Goal: Information Seeking & Learning: Learn about a topic

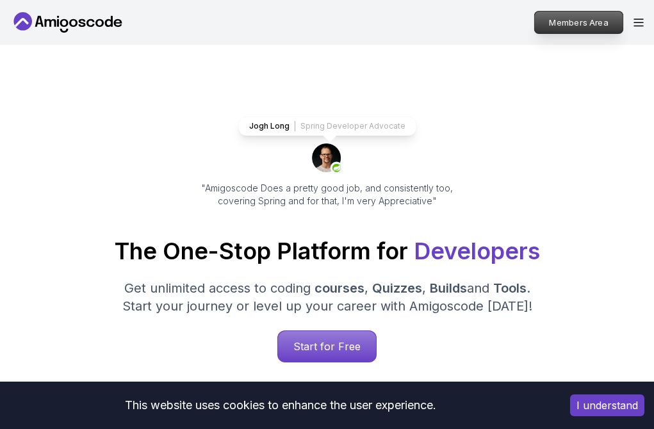
click at [579, 29] on p "Members Area" at bounding box center [579, 23] width 88 height 22
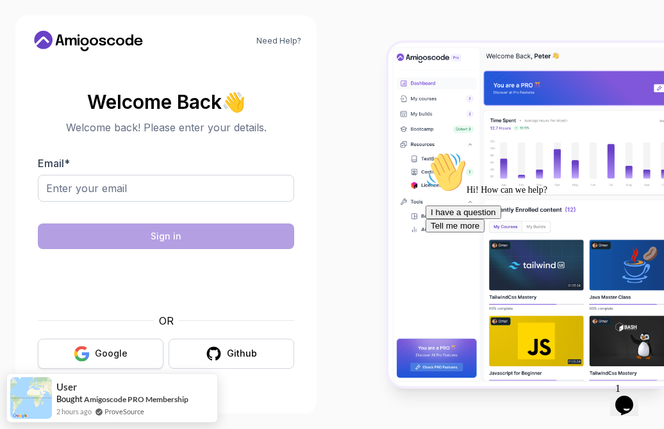
drag, startPoint x: 135, startPoint y: 369, endPoint x: 136, endPoint y: 351, distance: 18.0
click at [136, 351] on div "Welcome Back 👋 Welcome back! Please enter your details. Email * Sign in OR Goog…" at bounding box center [166, 230] width 256 height 303
click at [136, 351] on button "Google" at bounding box center [101, 354] width 126 height 30
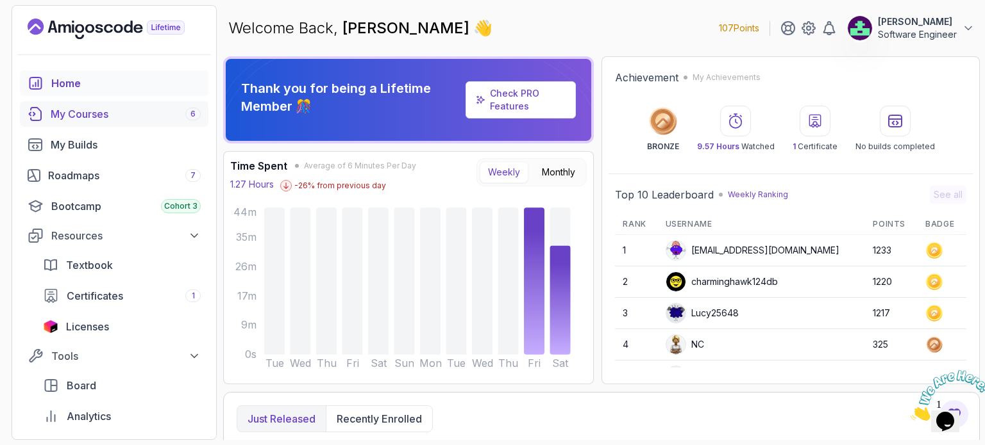
click at [113, 112] on div "My Courses 6" at bounding box center [126, 113] width 150 height 15
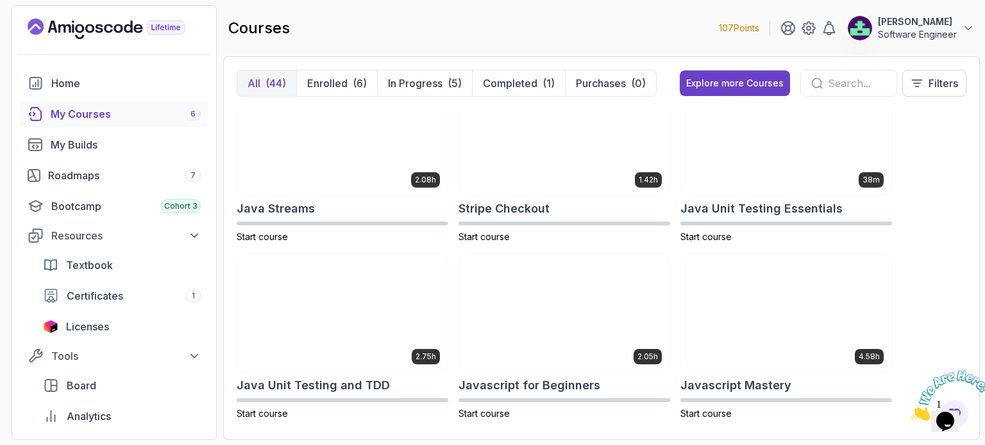
scroll to position [1267, 0]
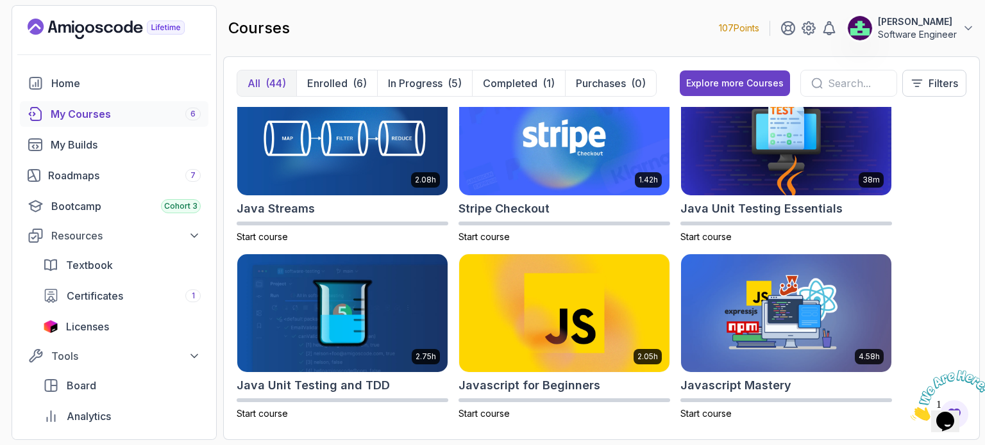
click at [851, 90] on input "text" at bounding box center [856, 83] width 58 height 15
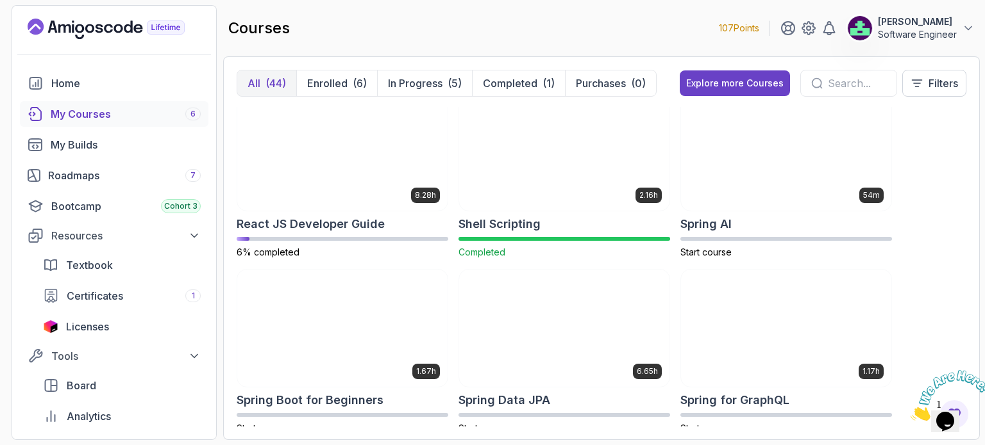
scroll to position [1964, 0]
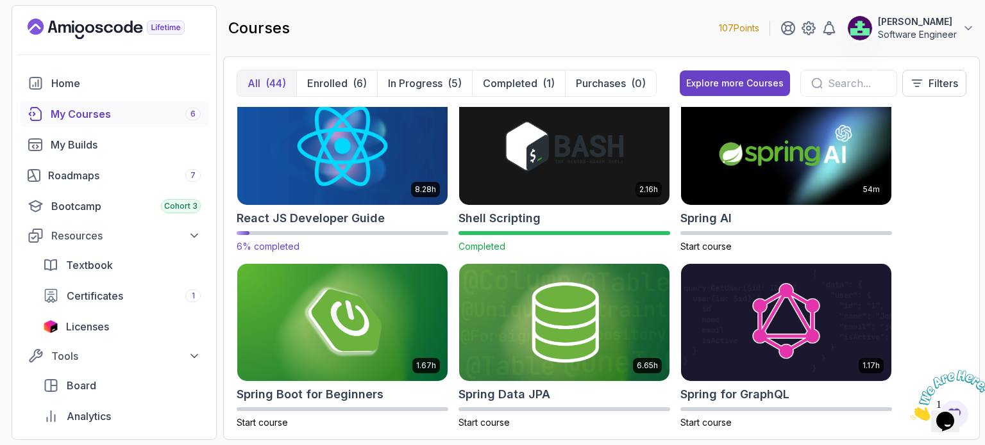
click at [367, 138] on img at bounding box center [342, 146] width 220 height 124
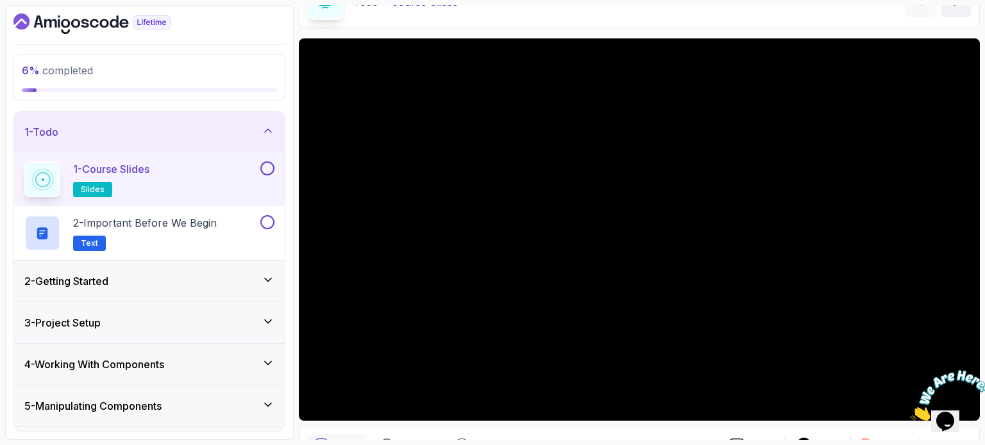
scroll to position [86, 0]
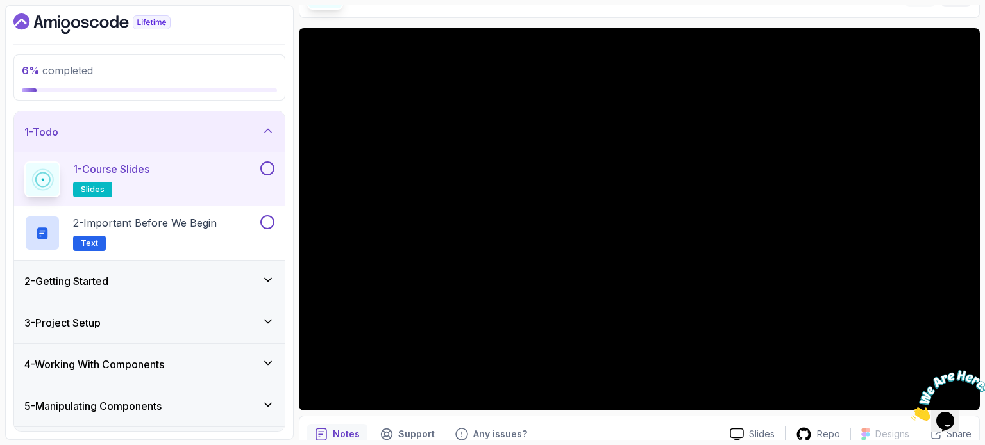
click at [173, 316] on div "3 - Project Setup" at bounding box center [149, 322] width 250 height 15
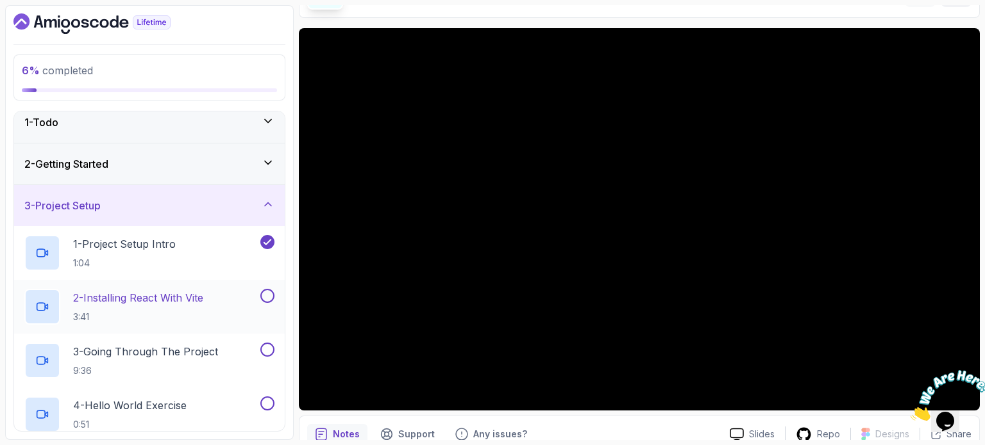
scroll to position [7, 0]
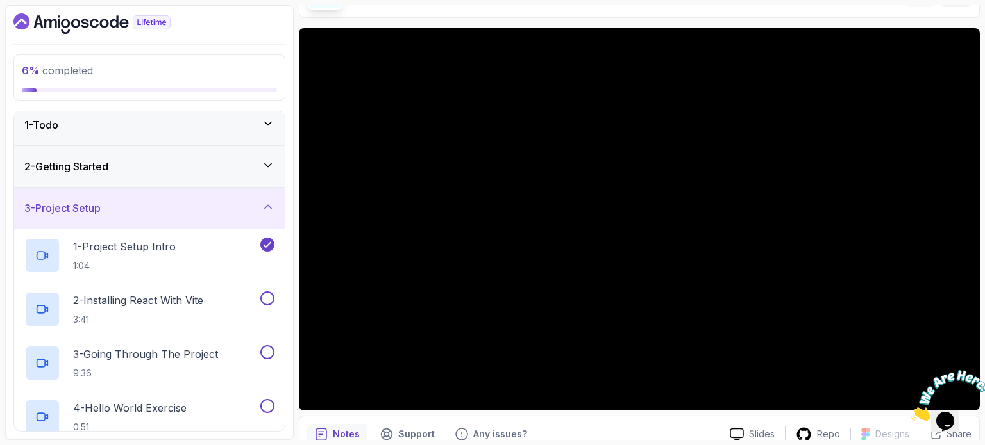
click at [159, 174] on div "2 - Getting Started" at bounding box center [149, 166] width 270 height 41
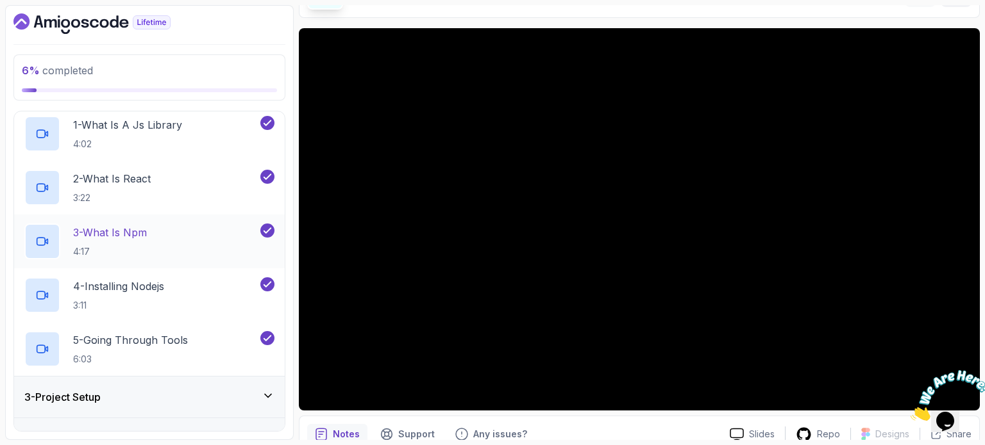
scroll to position [90, 0]
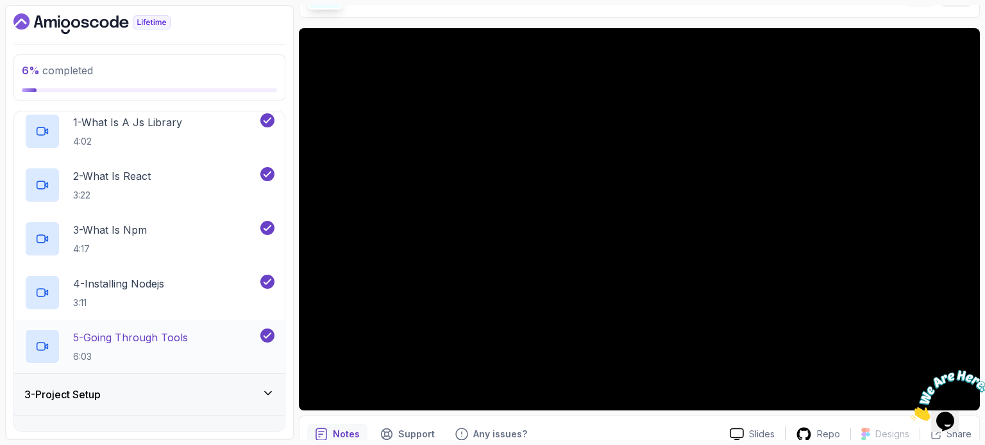
click at [185, 339] on p "5 - Going Through Tools" at bounding box center [130, 337] width 115 height 15
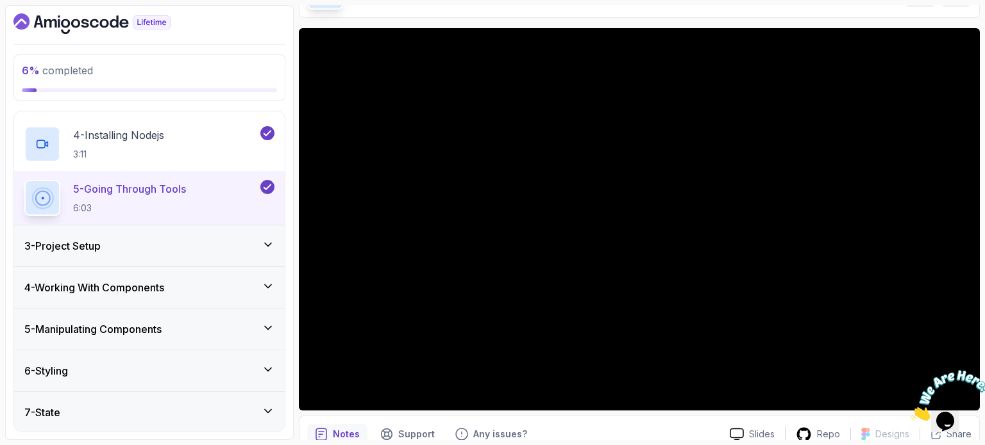
click at [215, 258] on div "3 - Project Setup" at bounding box center [149, 246] width 270 height 41
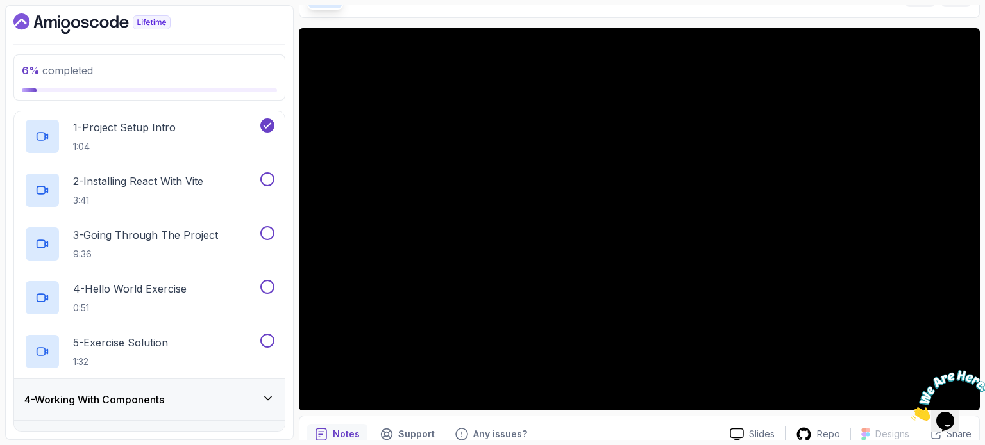
scroll to position [128, 0]
click at [213, 176] on div "2 - Installing React With Vite 3:41" at bounding box center [140, 189] width 233 height 36
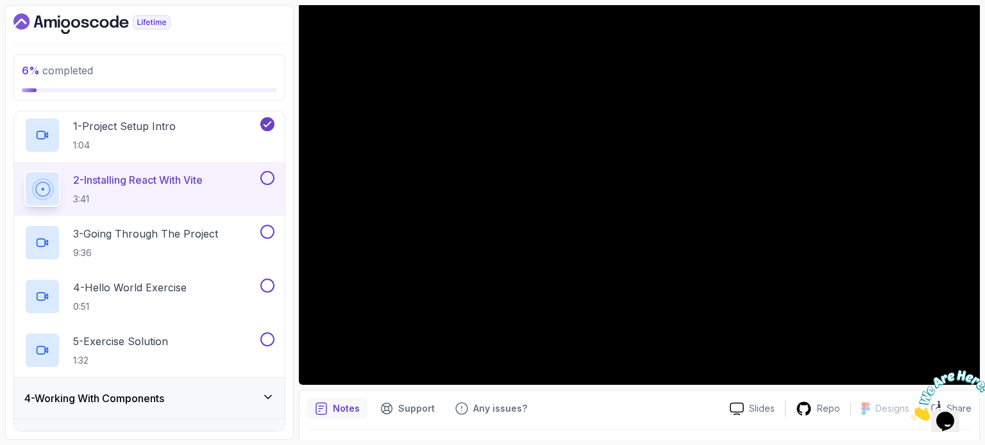
scroll to position [113, 0]
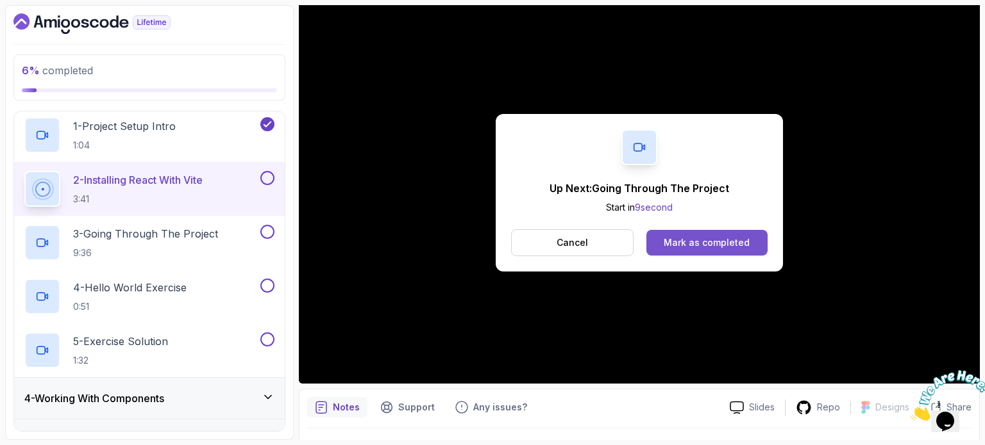
click at [666, 245] on div "Mark as completed" at bounding box center [706, 243] width 86 height 13
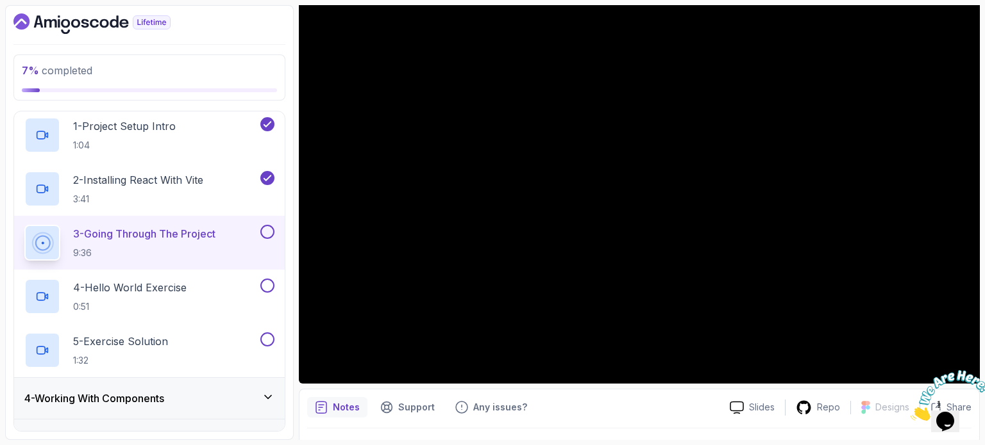
click at [954, 370] on div at bounding box center [944, 395] width 69 height 51
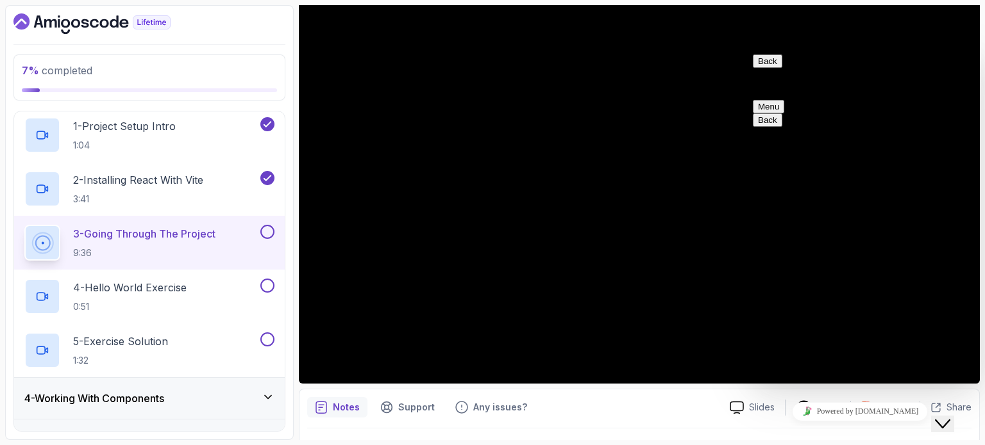
click at [772, 63] on button "Back" at bounding box center [766, 60] width 29 height 13
click at [945, 417] on icon "Close Chat This icon closes the chat window." at bounding box center [942, 424] width 15 height 15
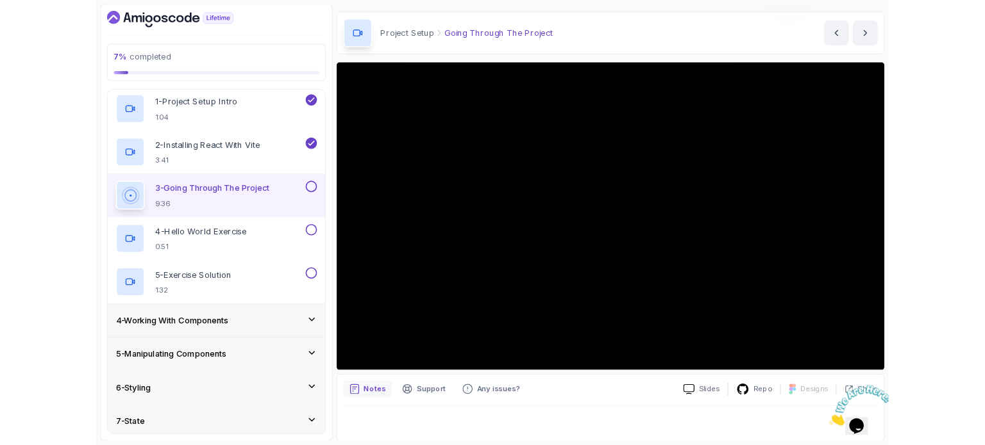
scroll to position [145, 0]
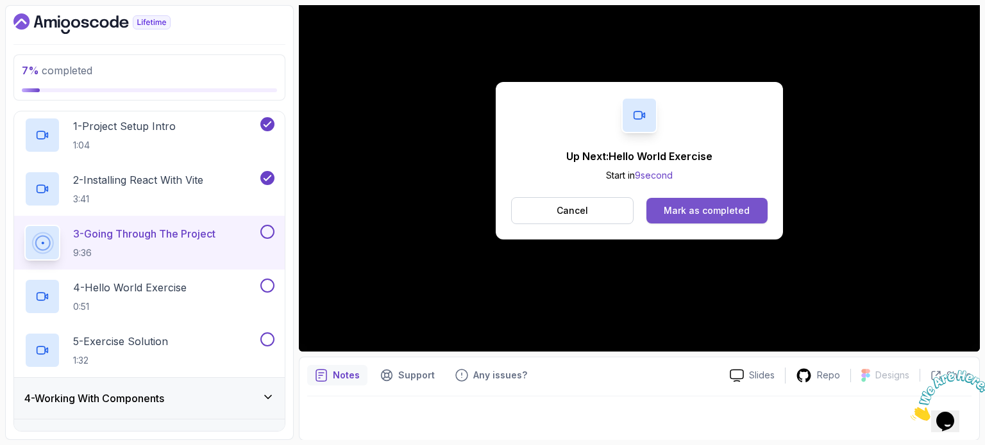
click at [697, 204] on div "Mark as completed" at bounding box center [706, 210] width 86 height 13
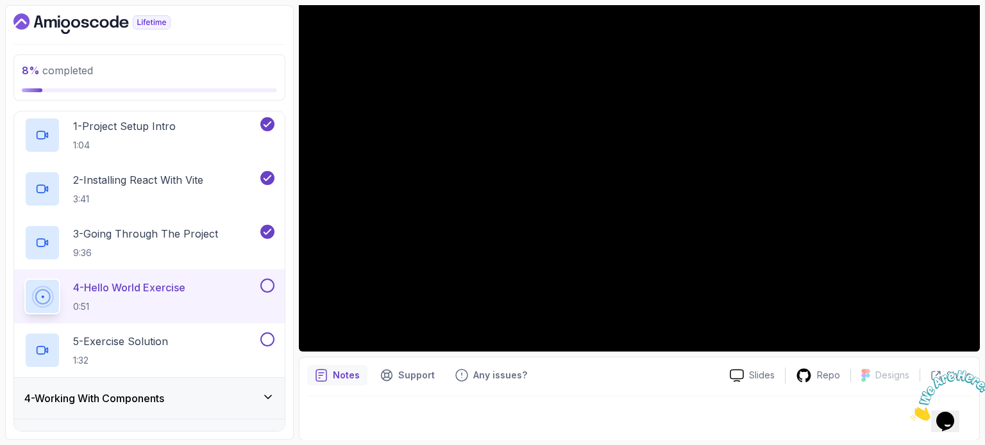
click at [910, 412] on icon "Close" at bounding box center [910, 417] width 0 height 11
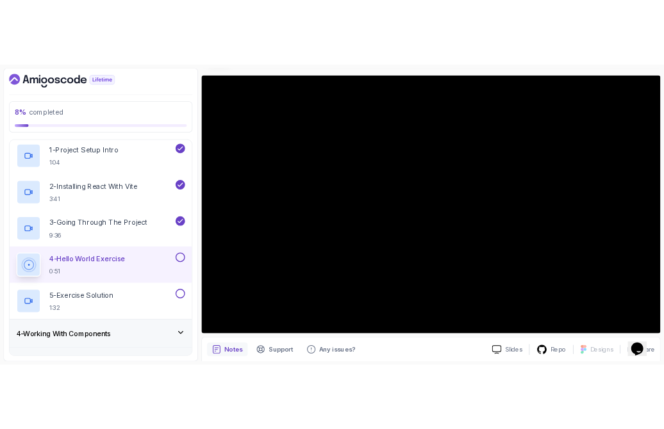
scroll to position [99, 0]
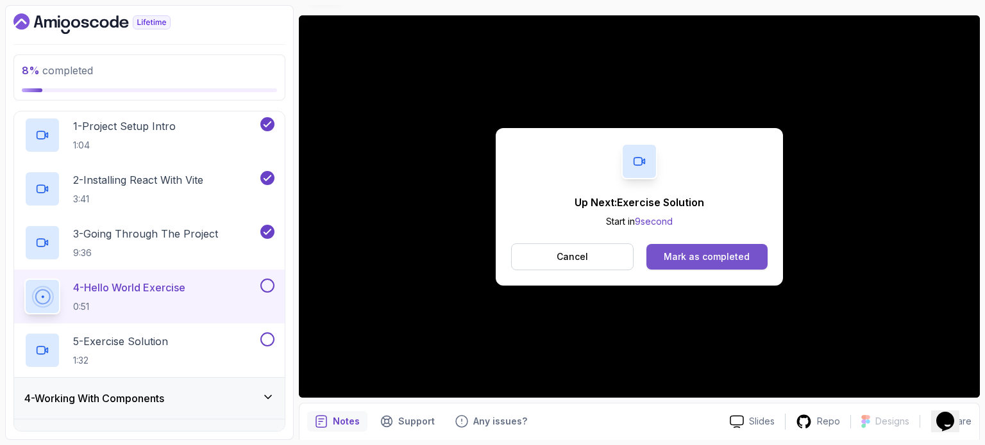
click at [717, 251] on div "Mark as completed" at bounding box center [706, 257] width 86 height 13
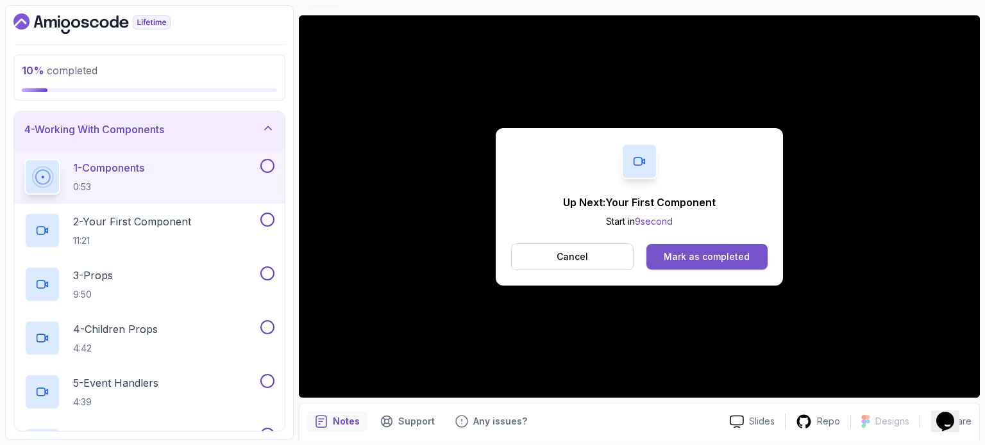
click at [681, 253] on div "Mark as completed" at bounding box center [706, 257] width 86 height 13
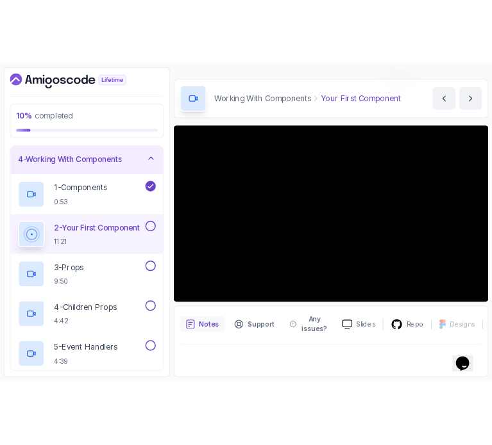
scroll to position [30, 0]
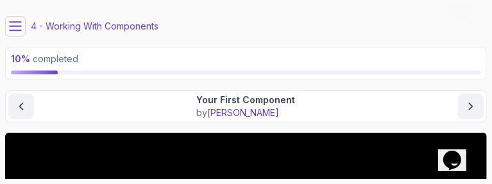
drag, startPoint x: 283, startPoint y: 182, endPoint x: 287, endPoint y: 188, distance: 7.5
click at [287, 184] on html "10 % completed 1 - Todo 2 - Getting Started 3 - Project Setup 4 - Working With …" at bounding box center [246, 92] width 492 height 184
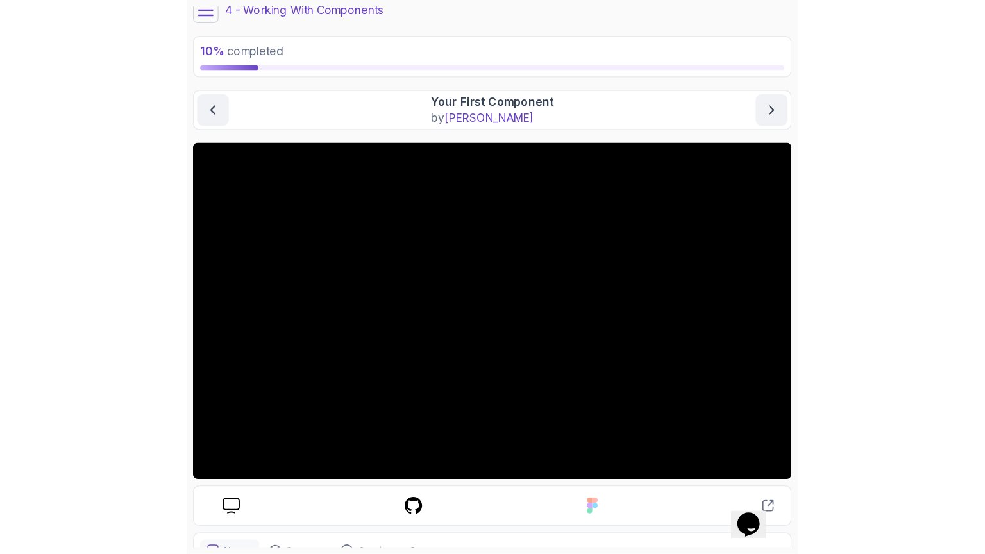
scroll to position [43, 0]
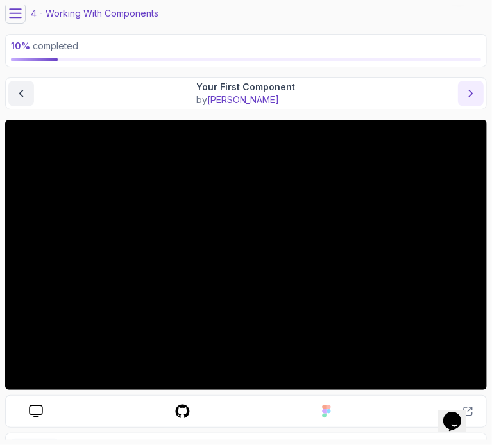
click at [477, 99] on button "next content" at bounding box center [471, 94] width 26 height 26
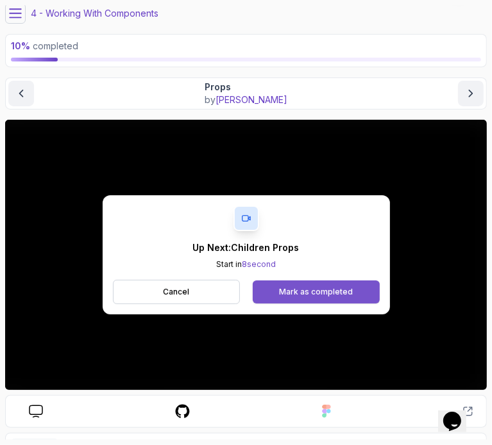
click at [295, 285] on button "Mark as completed" at bounding box center [316, 292] width 126 height 23
click at [306, 292] on div "Mark as completed" at bounding box center [316, 292] width 74 height 10
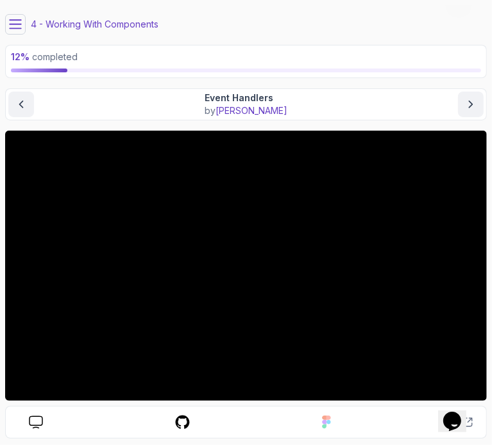
scroll to position [31, 0]
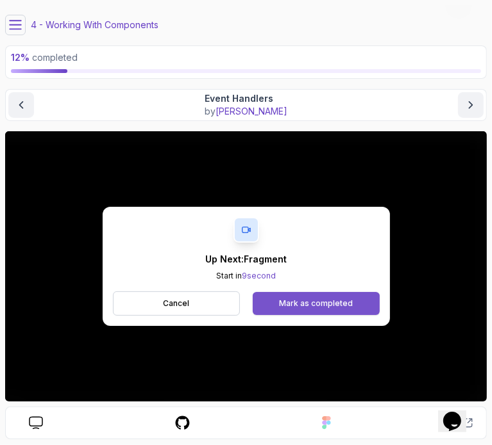
click at [273, 293] on button "Mark as completed" at bounding box center [316, 303] width 126 height 23
click at [300, 292] on button "Mark as completed" at bounding box center [316, 303] width 126 height 23
